Goal: Information Seeking & Learning: Learn about a topic

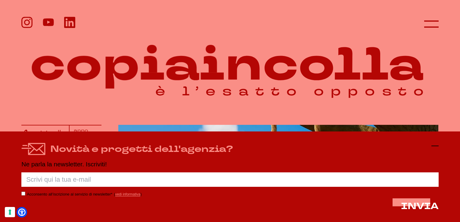
click at [438, 146] on icon at bounding box center [435, 146] width 7 height 7
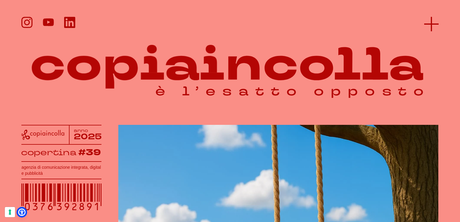
click at [436, 20] on icon at bounding box center [432, 24] width 14 height 14
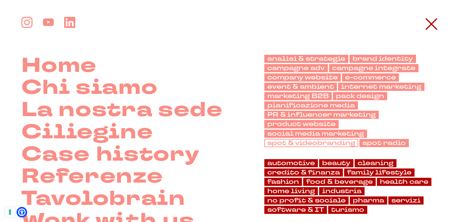
click at [349, 141] on link "spot & videobranding" at bounding box center [312, 143] width 94 height 8
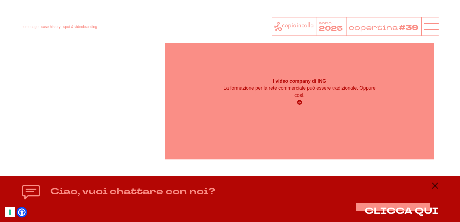
scroll to position [1175, 0]
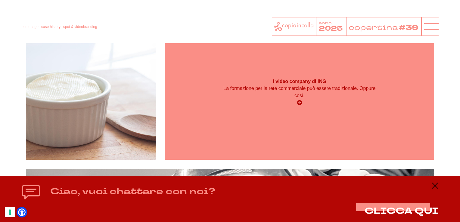
click at [286, 77] on div "I video company di ING La formazione per la rete commerciale può essere tradizi…" at bounding box center [299, 92] width 269 height 34
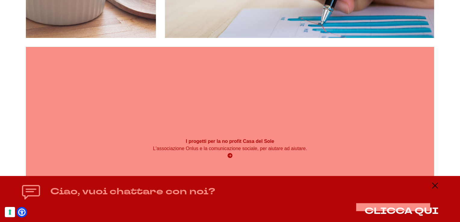
scroll to position [1375, 0]
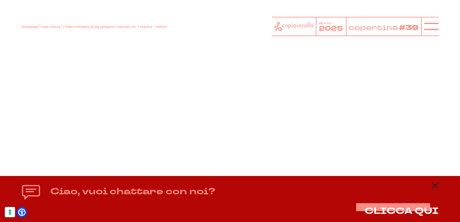
scroll to position [1477, 0]
